Goal: Book appointment/travel/reservation

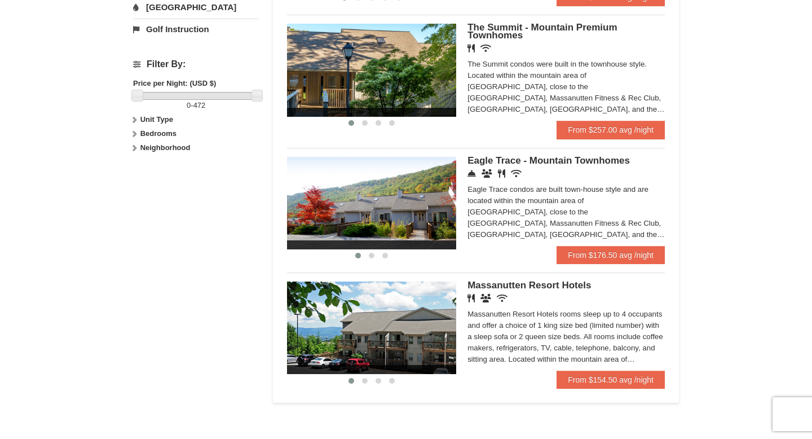
scroll to position [500, 0]
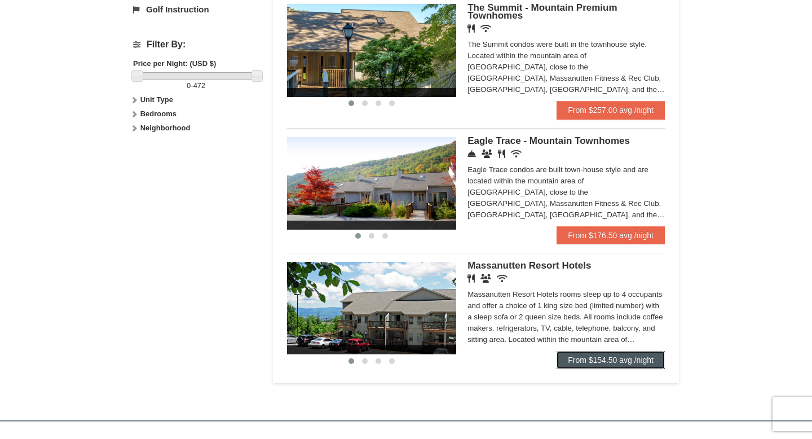
click at [601, 363] on link "From $154.50 avg /night" at bounding box center [610, 360] width 108 height 18
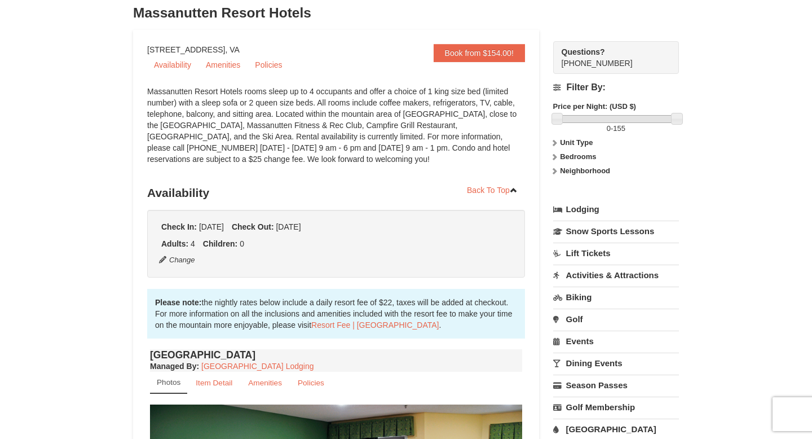
scroll to position [67, 0]
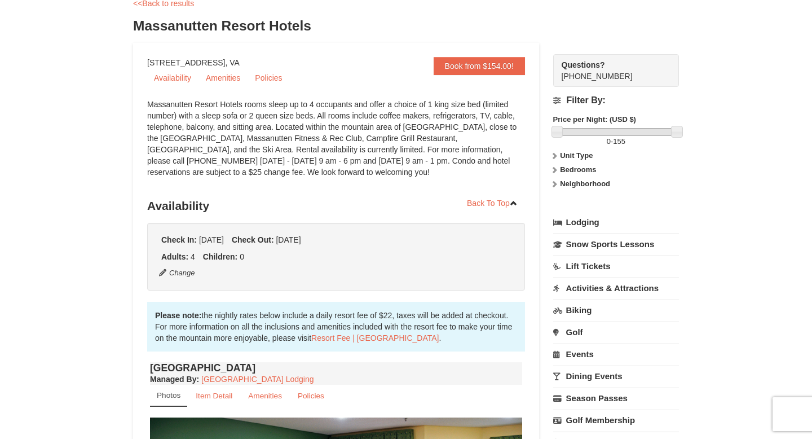
click at [604, 287] on link "Activities & Attractions" at bounding box center [616, 287] width 126 height 21
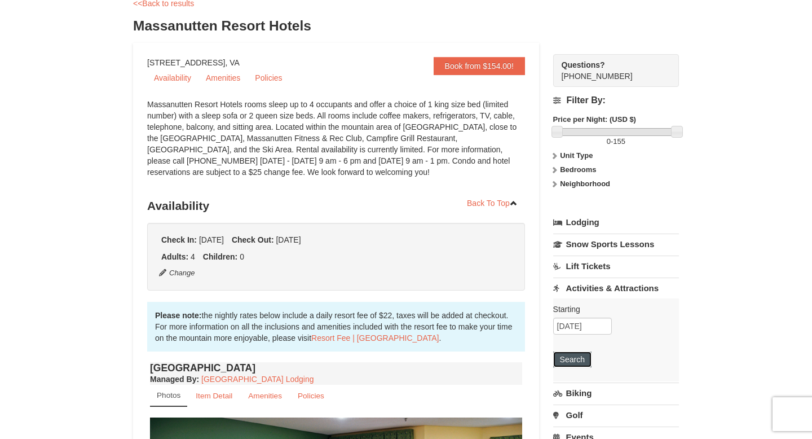
click at [578, 360] on button "Search" at bounding box center [572, 359] width 38 height 16
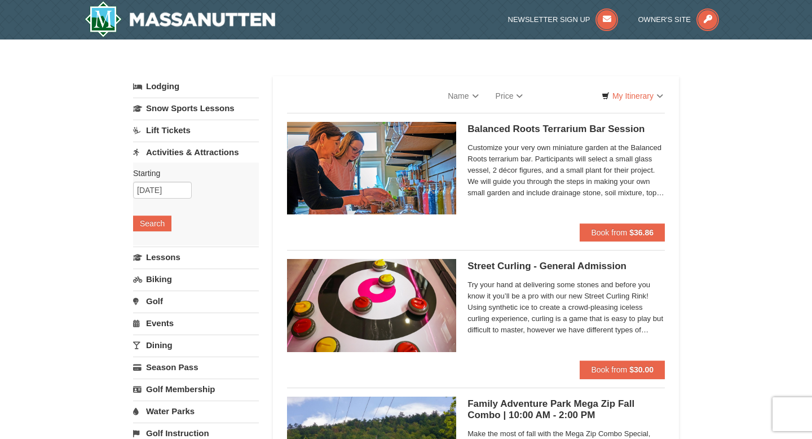
select select "9"
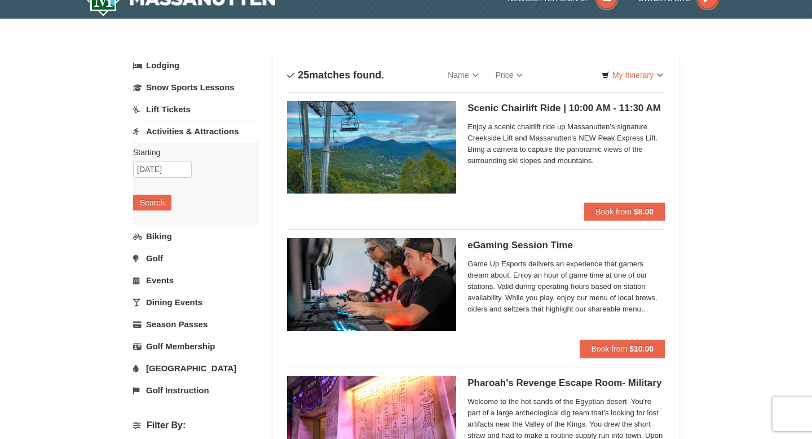
scroll to position [21, 0]
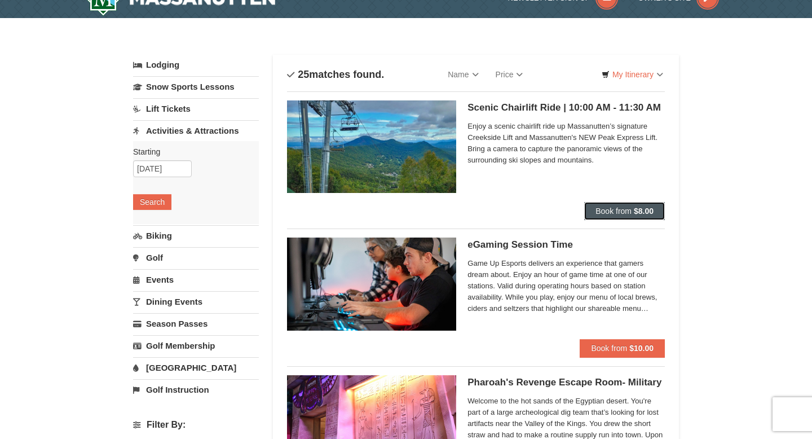
click at [605, 213] on span "Book from" at bounding box center [613, 210] width 36 height 9
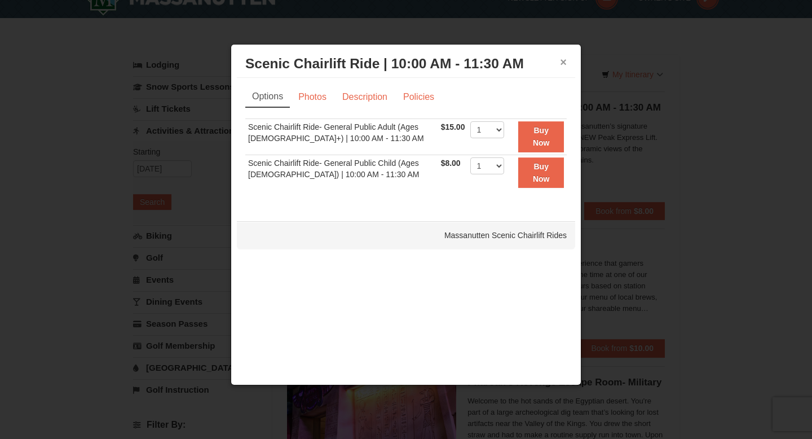
click at [563, 61] on button "×" at bounding box center [563, 61] width 7 height 11
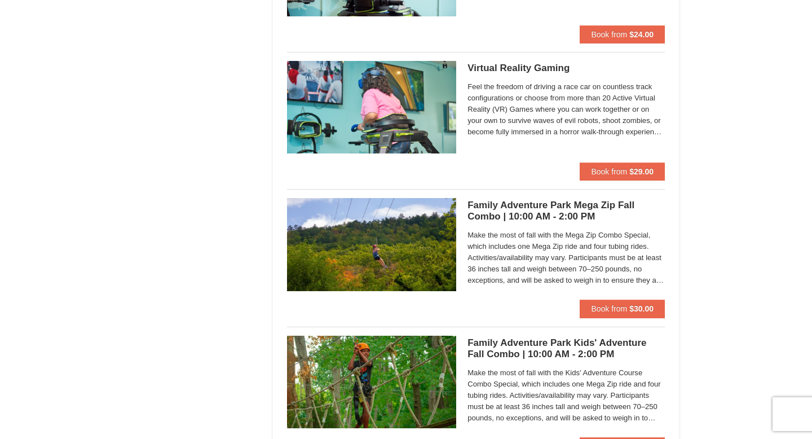
scroll to position [2391, 0]
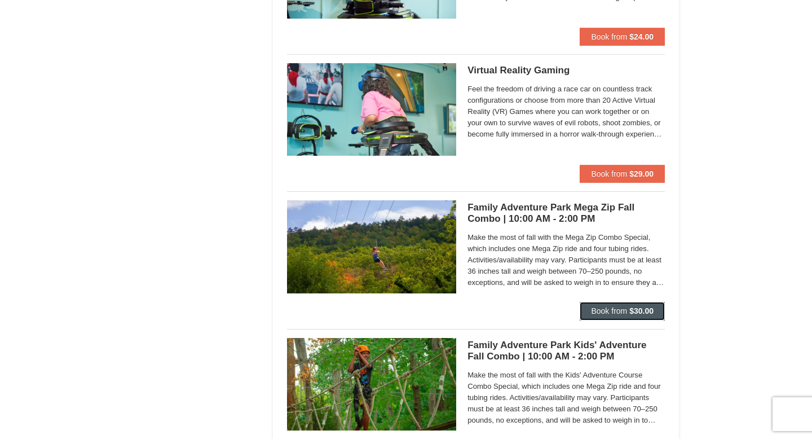
click at [598, 315] on span "Book from" at bounding box center [609, 310] width 36 height 9
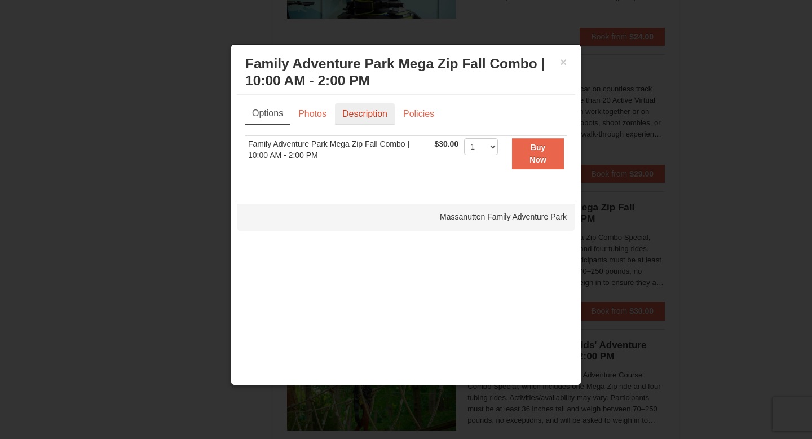
click at [353, 116] on link "Description" at bounding box center [365, 113] width 60 height 21
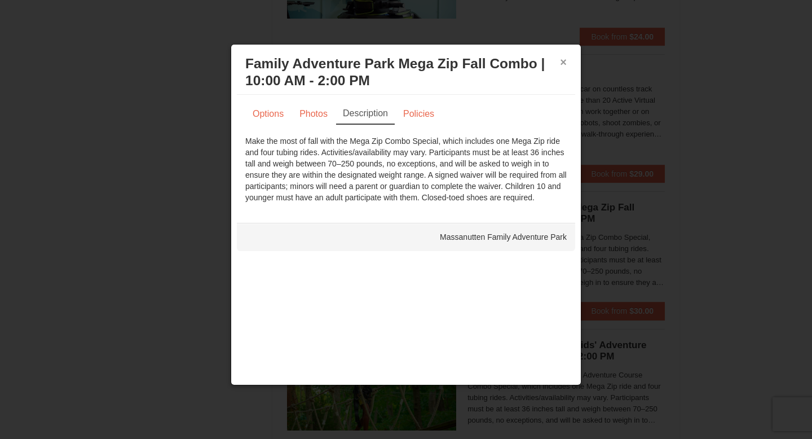
click at [561, 61] on button "×" at bounding box center [563, 61] width 7 height 11
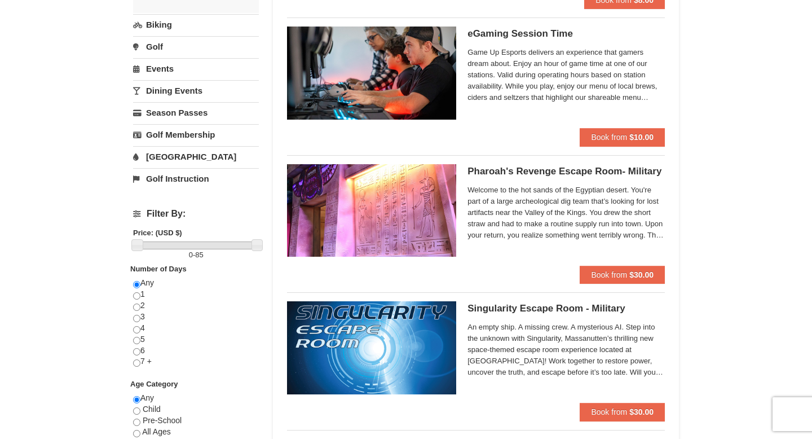
scroll to position [0, 0]
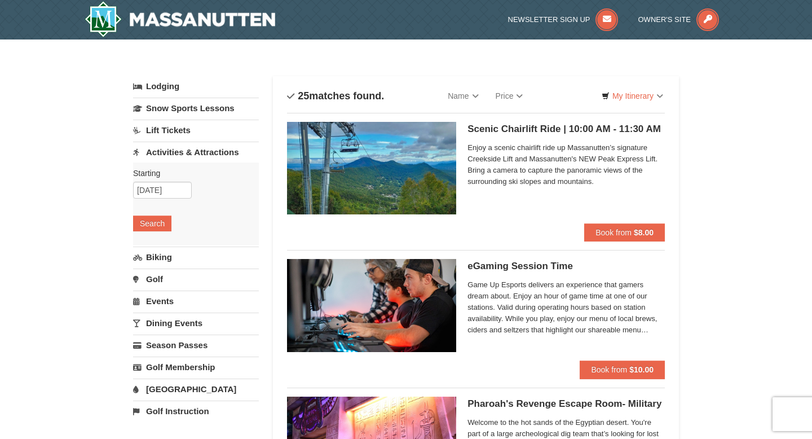
click at [175, 392] on link "[GEOGRAPHIC_DATA]" at bounding box center [196, 388] width 126 height 21
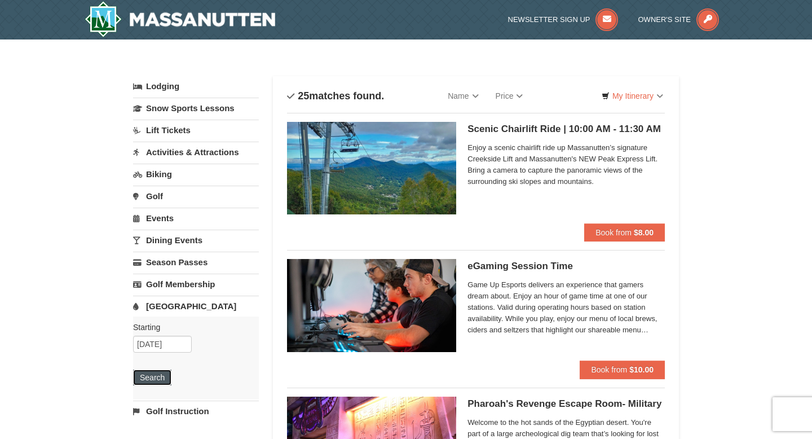
click at [155, 382] on button "Search" at bounding box center [152, 377] width 38 height 16
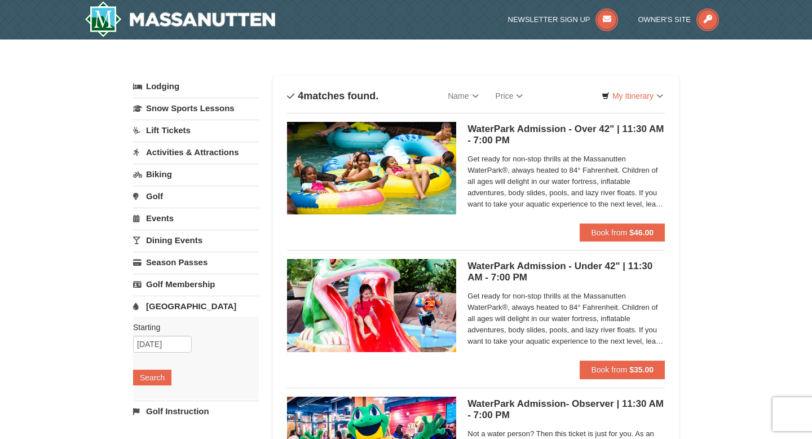
click at [189, 151] on link "Activities & Attractions" at bounding box center [196, 151] width 126 height 21
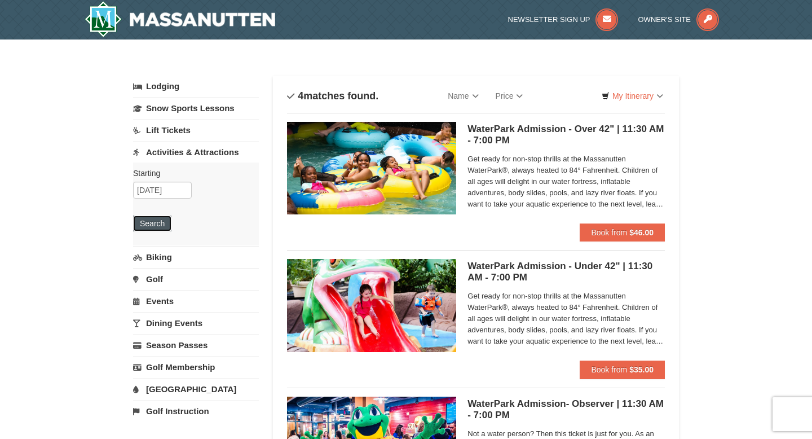
click at [141, 227] on button "Search" at bounding box center [152, 223] width 38 height 16
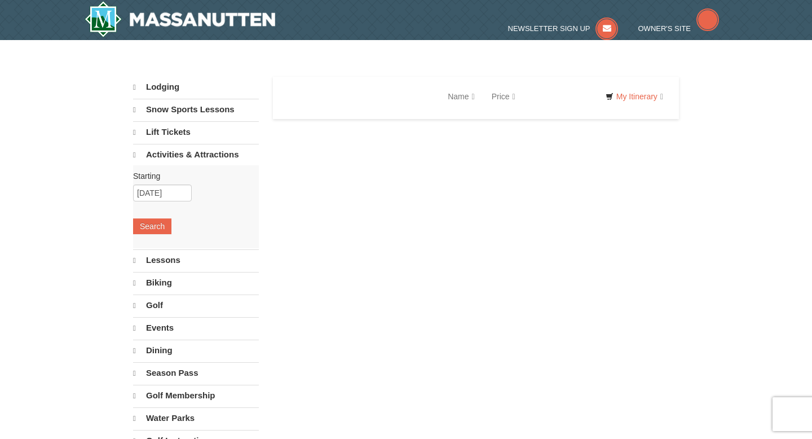
select select "9"
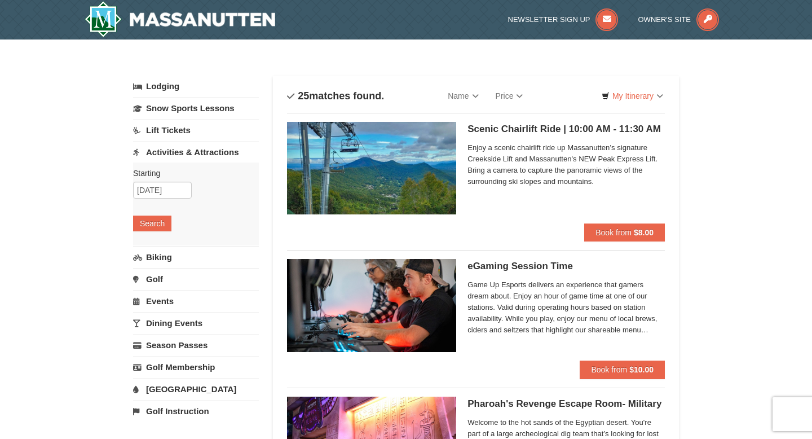
click at [569, 134] on h5 "Scenic Chairlift Ride | 10:00 AM - 11:30 AM Massanutten Scenic Chairlift Rides" at bounding box center [565, 128] width 197 height 11
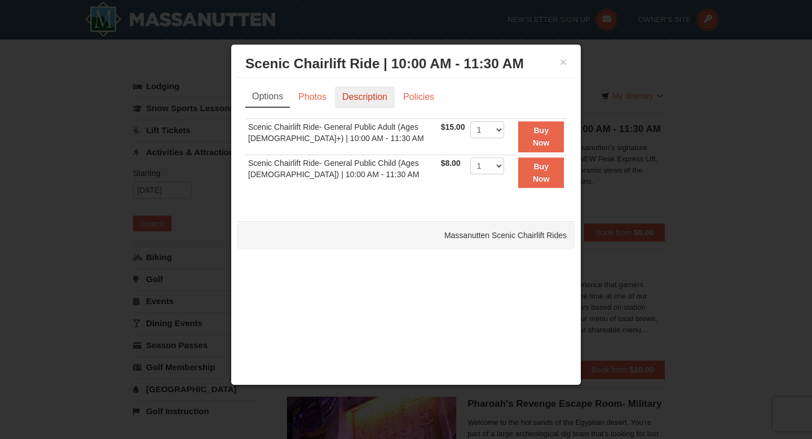
click at [359, 96] on link "Description" at bounding box center [365, 96] width 60 height 21
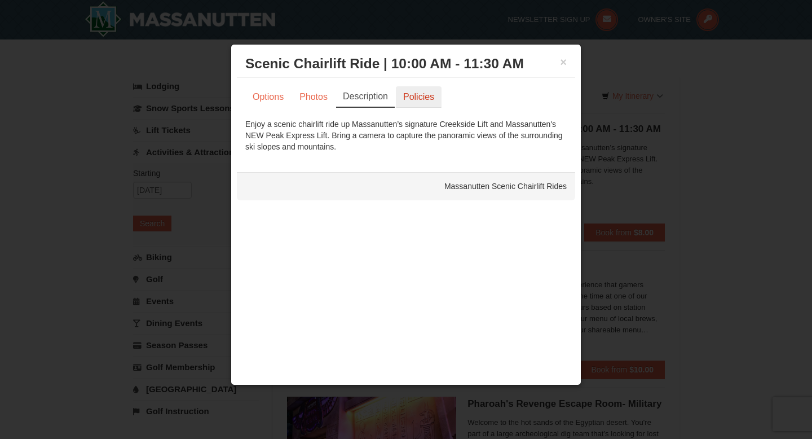
click at [425, 87] on link "Policies" at bounding box center [419, 96] width 46 height 21
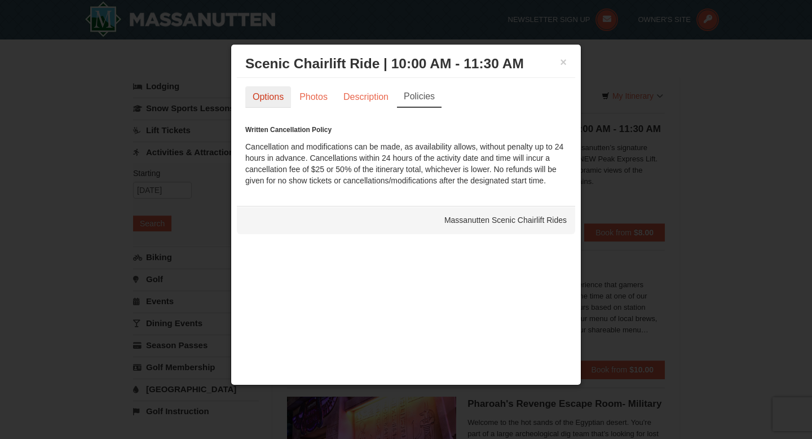
click at [258, 103] on link "Options" at bounding box center [268, 96] width 46 height 21
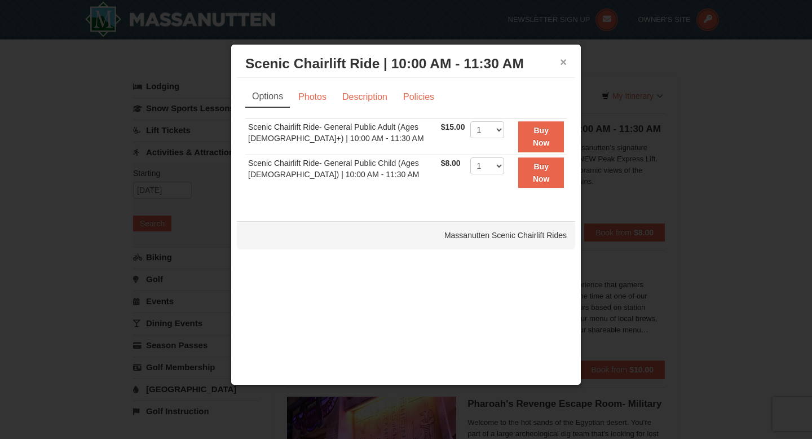
click at [563, 65] on button "×" at bounding box center [563, 61] width 7 height 11
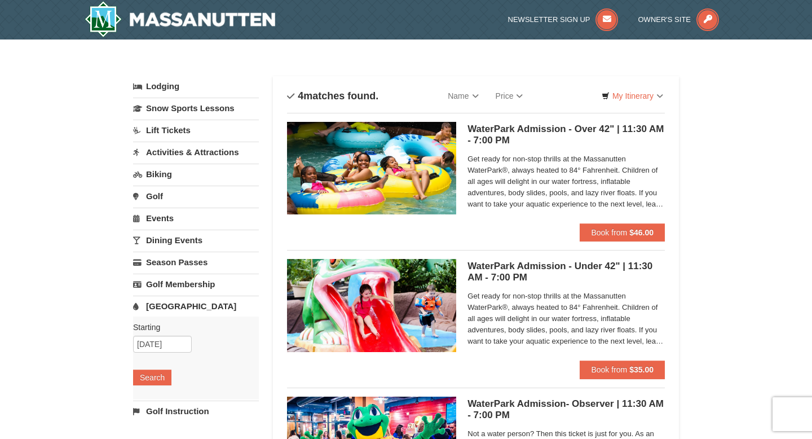
click at [175, 82] on link "Lodging" at bounding box center [196, 86] width 126 height 20
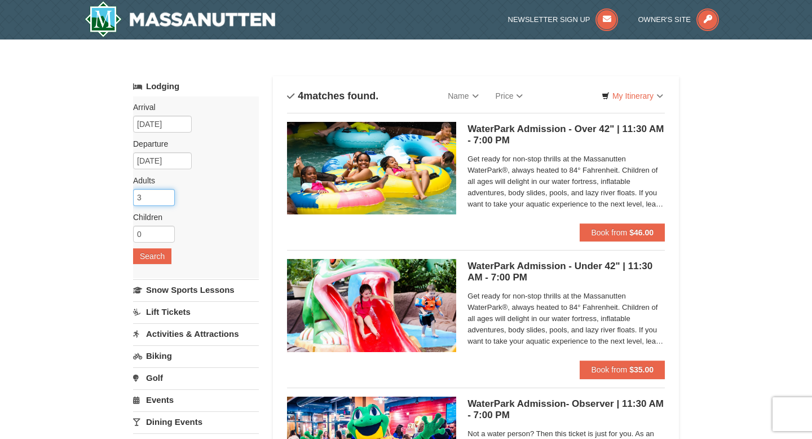
click at [165, 193] on input "3" at bounding box center [154, 197] width 42 height 17
type input "4"
click at [165, 193] on input "4" at bounding box center [154, 197] width 42 height 17
click at [153, 256] on button "Search" at bounding box center [152, 256] width 38 height 16
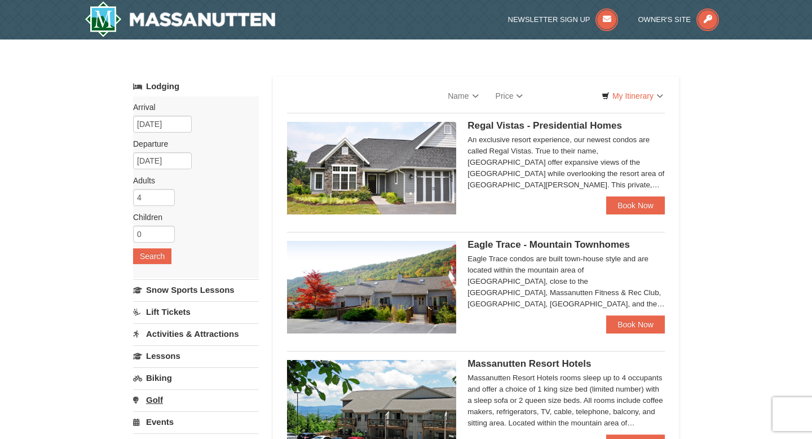
select select "9"
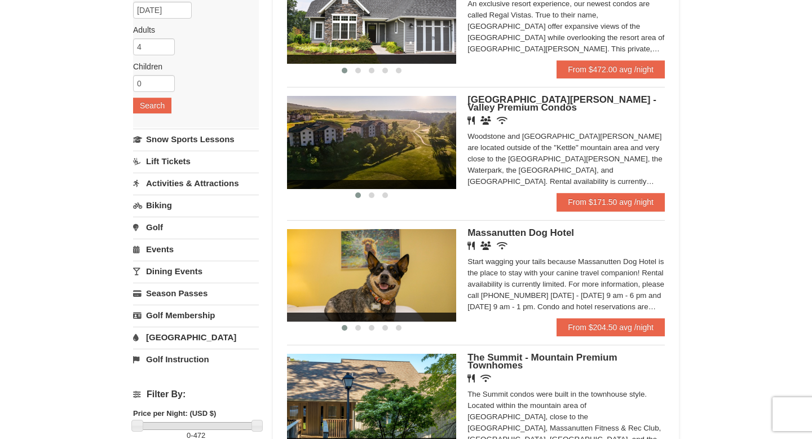
scroll to position [151, 0]
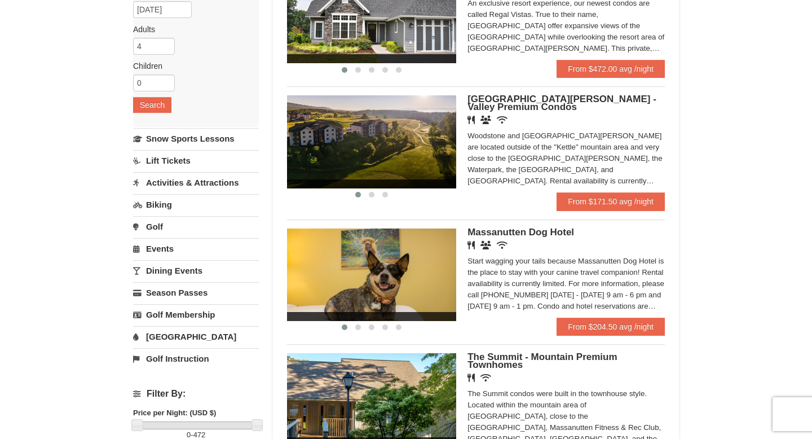
click at [557, 98] on span "[GEOGRAPHIC_DATA][PERSON_NAME] - Valley Premium Condos" at bounding box center [561, 103] width 189 height 19
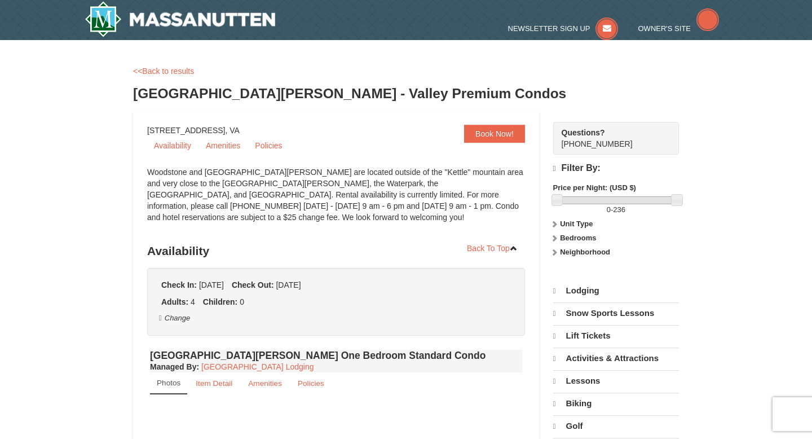
select select "9"
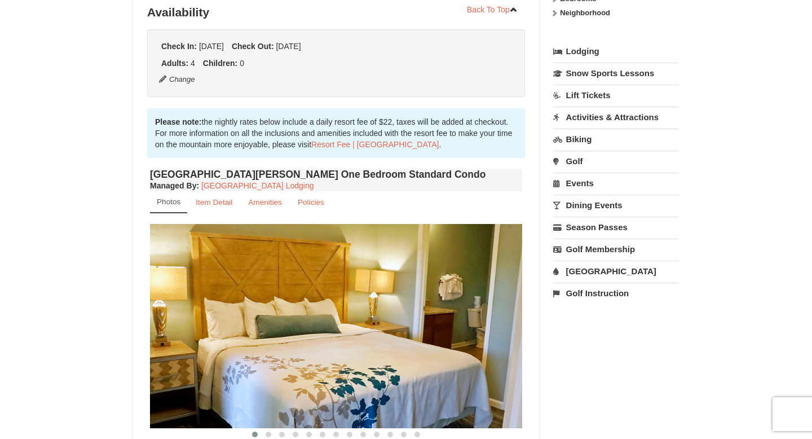
scroll to position [240, 0]
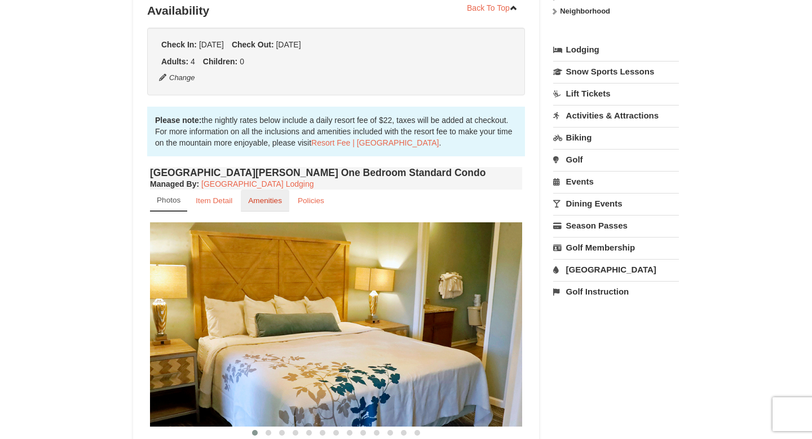
click at [251, 202] on small "Amenities" at bounding box center [265, 200] width 34 height 8
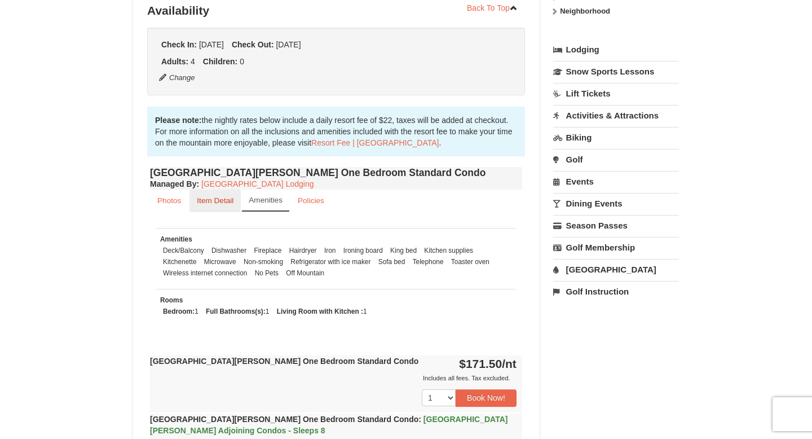
click at [211, 204] on small "Item Detail" at bounding box center [215, 200] width 37 height 8
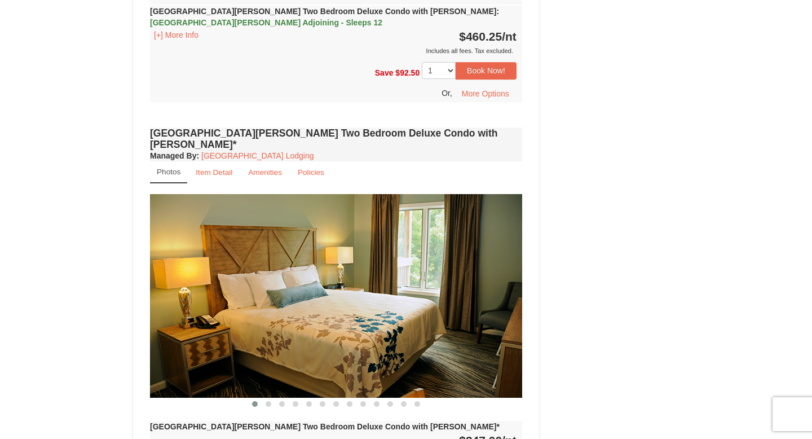
scroll to position [1589, 0]
